Goal: Task Accomplishment & Management: Manage account settings

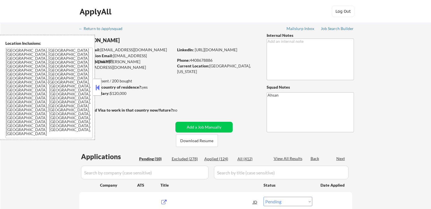
select select ""pending""
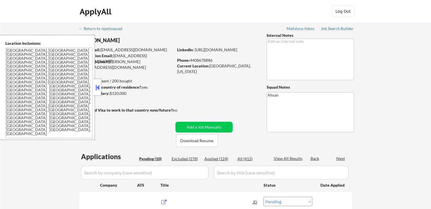
select select ""pending""
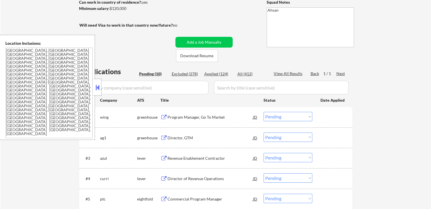
scroll to position [113, 0]
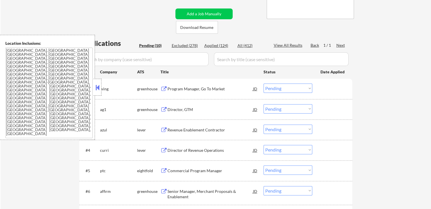
click at [163, 89] on button at bounding box center [164, 88] width 7 height 5
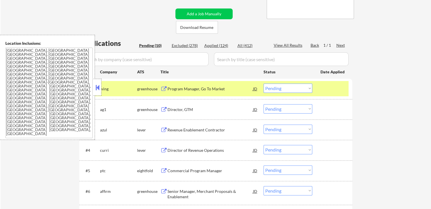
click at [292, 93] on select "Choose an option... Pending Applied Excluded (Questions) Excluded (Expired) Exc…" at bounding box center [288, 88] width 49 height 9
click at [264, 84] on select "Choose an option... Pending Applied Excluded (Questions) Excluded (Expired) Exc…" at bounding box center [288, 88] width 49 height 9
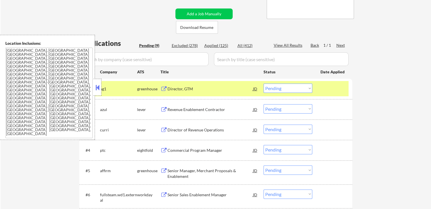
click at [165, 85] on div "Director, GTM JD" at bounding box center [210, 89] width 98 height 10
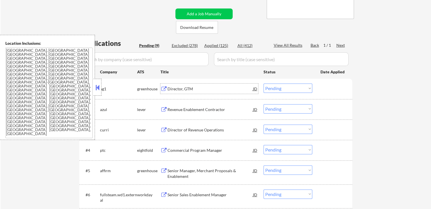
click at [296, 87] on select "Choose an option... Pending Applied Excluded (Questions) Excluded (Expired) Exc…" at bounding box center [288, 88] width 49 height 9
click at [264, 84] on select "Choose an option... Pending Applied Excluded (Questions) Excluded (Expired) Exc…" at bounding box center [288, 88] width 49 height 9
click at [161, 108] on button at bounding box center [164, 109] width 7 height 5
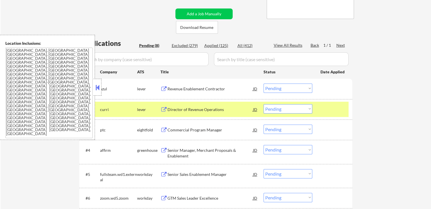
click at [283, 88] on select "Choose an option... Pending Applied Excluded (Questions) Excluded (Expired) Exc…" at bounding box center [288, 88] width 49 height 9
click at [164, 91] on button at bounding box center [164, 88] width 7 height 5
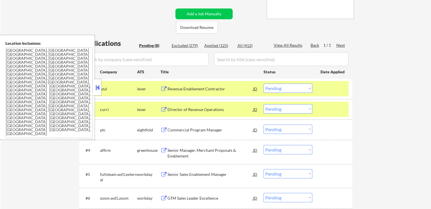
click at [300, 89] on select "Choose an option... Pending Applied Excluded (Questions) Excluded (Expired) Exc…" at bounding box center [288, 88] width 49 height 9
click at [264, 84] on select "Choose an option... Pending Applied Excluded (Questions) Excluded (Expired) Exc…" at bounding box center [288, 88] width 49 height 9
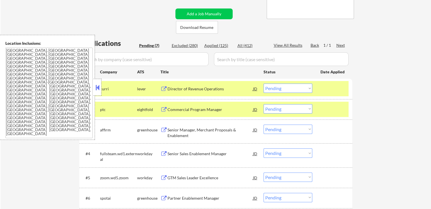
click at [161, 88] on button at bounding box center [164, 88] width 7 height 5
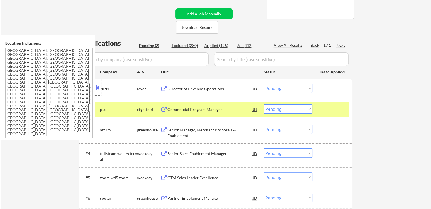
click at [276, 88] on select "Choose an option... Pending Applied Excluded (Questions) Excluded (Expired) Exc…" at bounding box center [288, 88] width 49 height 9
click at [264, 84] on select "Choose an option... Pending Applied Excluded (Questions) Excluded (Expired) Exc…" at bounding box center [288, 88] width 49 height 9
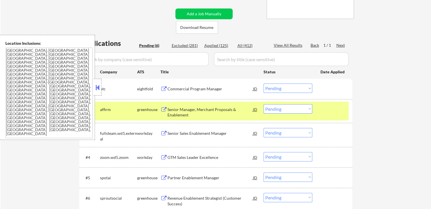
click at [162, 90] on button at bounding box center [164, 88] width 7 height 5
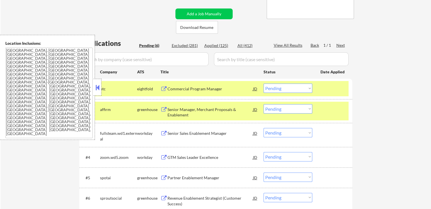
click at [290, 88] on select "Choose an option... Pending Applied Excluded (Questions) Excluded (Expired) Exc…" at bounding box center [288, 88] width 49 height 9
click at [264, 84] on select "Choose an option... Pending Applied Excluded (Questions) Excluded (Expired) Exc…" at bounding box center [288, 88] width 49 height 9
click at [166, 109] on button at bounding box center [164, 109] width 7 height 5
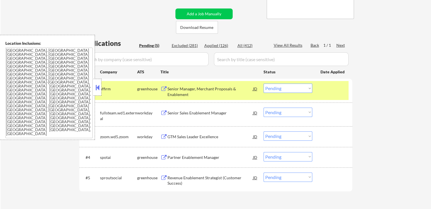
click at [291, 89] on select "Choose an option... Pending Applied Excluded (Questions) Excluded (Expired) Exc…" at bounding box center [288, 88] width 49 height 9
click at [264, 84] on select "Choose an option... Pending Applied Excluded (Questions) Excluded (Expired) Exc…" at bounding box center [288, 88] width 49 height 9
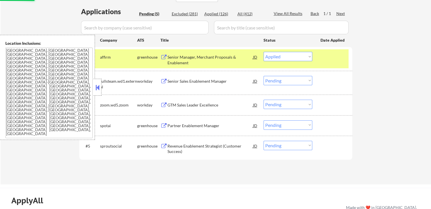
scroll to position [170, 0]
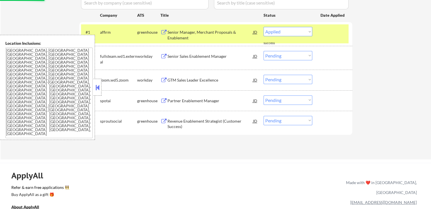
select select ""pending""
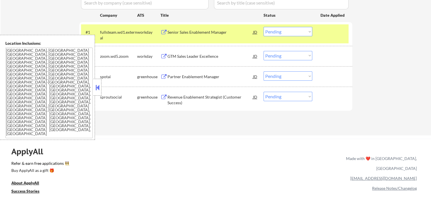
click at [164, 32] on button at bounding box center [164, 32] width 7 height 5
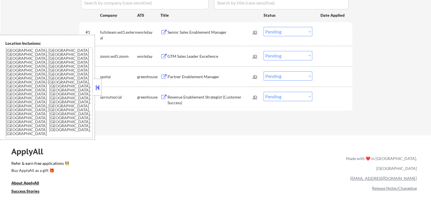
click at [286, 35] on select "Choose an option... Pending Applied Excluded (Questions) Excluded (Expired) Exc…" at bounding box center [288, 31] width 49 height 9
click at [264, 27] on select "Choose an option... Pending Applied Excluded (Questions) Excluded (Expired) Exc…" at bounding box center [288, 31] width 49 height 9
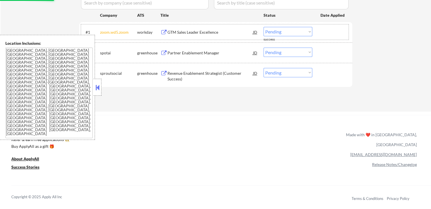
click at [161, 31] on button at bounding box center [164, 32] width 7 height 5
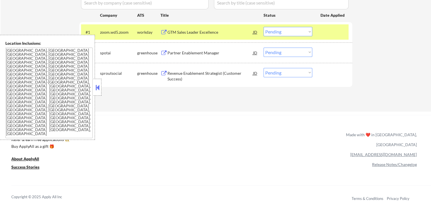
click at [278, 28] on select "Choose an option... Pending Applied Excluded (Questions) Excluded (Expired) Exc…" at bounding box center [288, 31] width 49 height 9
click at [264, 27] on select "Choose an option... Pending Applied Excluded (Questions) Excluded (Expired) Exc…" at bounding box center [288, 31] width 49 height 9
click at [165, 50] on div "Partner Enablement Manager JD" at bounding box center [210, 53] width 98 height 10
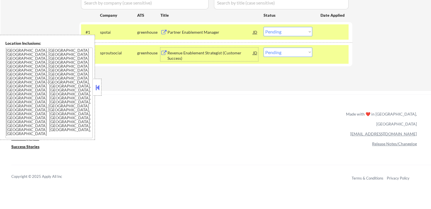
click at [291, 33] on select "Choose an option... Pending Applied Excluded (Questions) Excluded (Expired) Exc…" at bounding box center [288, 31] width 49 height 9
click at [264, 27] on select "Choose an option... Pending Applied Excluded (Questions) Excluded (Expired) Exc…" at bounding box center [288, 31] width 49 height 9
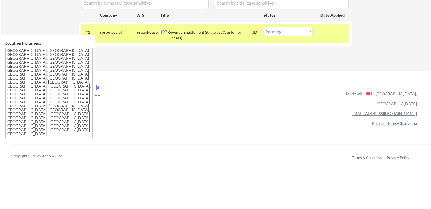
click at [162, 29] on div "Revenue Enablement Strategist (Customer Success) JD" at bounding box center [210, 34] width 98 height 14
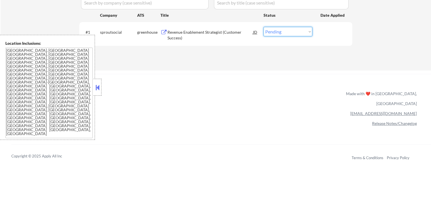
click at [296, 33] on select "Choose an option... Pending Applied Excluded (Questions) Excluded (Expired) Exc…" at bounding box center [288, 31] width 49 height 9
select select ""excluded__salary_""
click at [264, 27] on select "Choose an option... Pending Applied Excluded (Questions) Excluded (Expired) Exc…" at bounding box center [288, 31] width 49 height 9
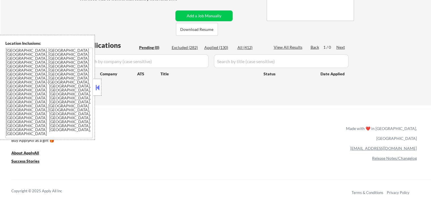
scroll to position [57, 0]
